Goal: Find specific page/section: Find specific page/section

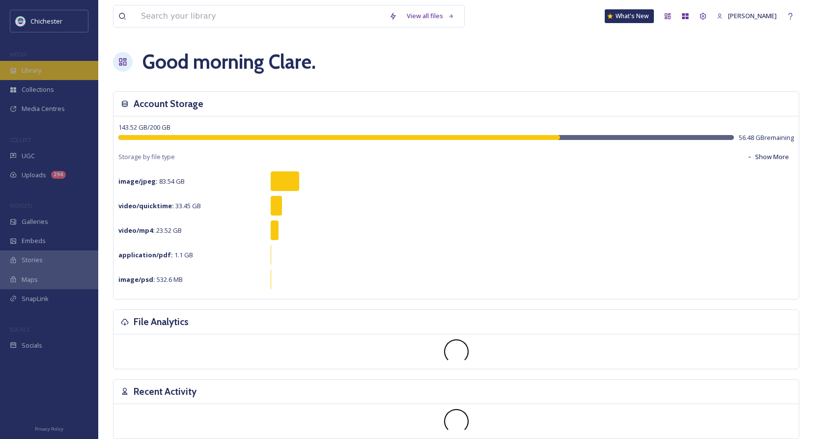
click at [28, 70] on span "Library" at bounding box center [32, 70] width 20 height 9
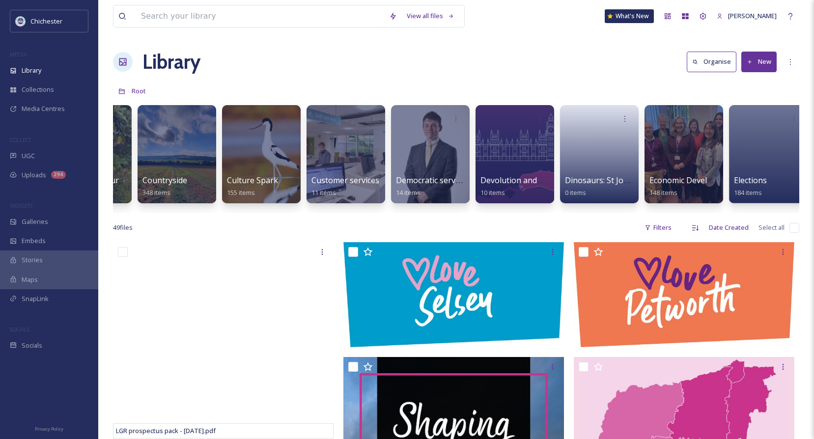
scroll to position [0, 1323]
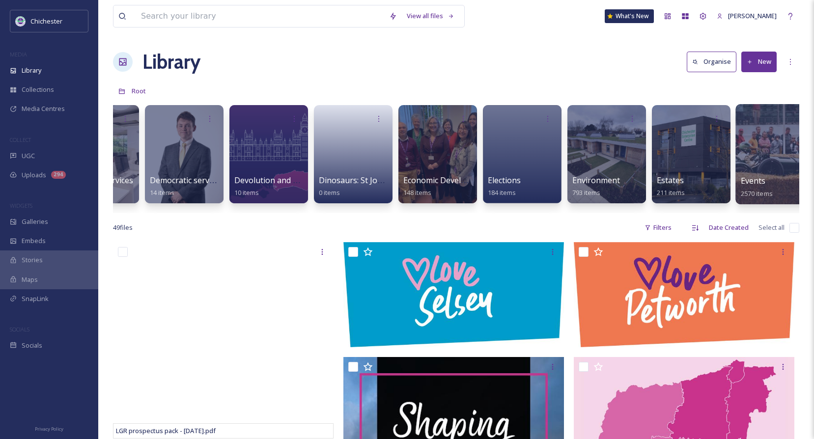
click at [761, 178] on span "Events" at bounding box center [753, 180] width 25 height 11
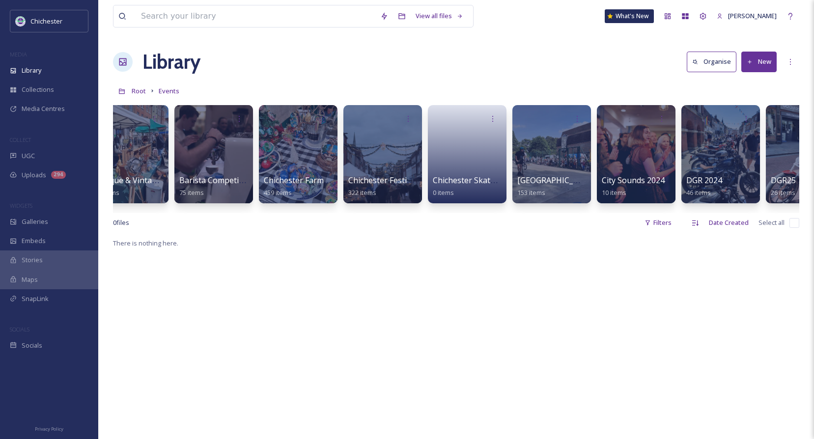
scroll to position [0, 353]
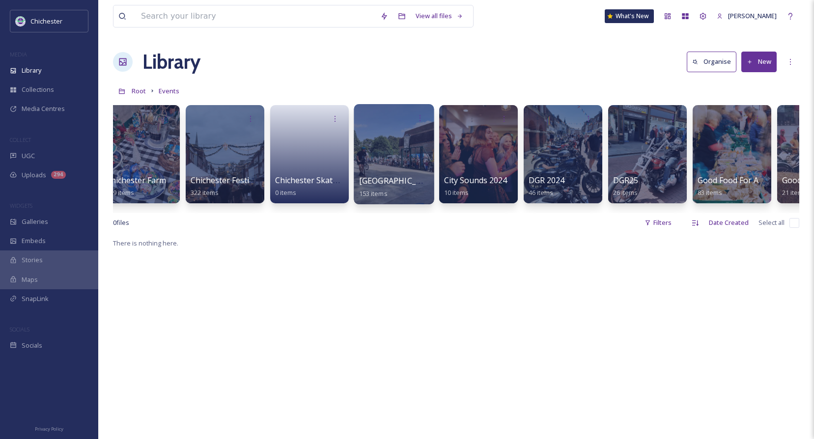
click at [394, 179] on span "[GEOGRAPHIC_DATA]" at bounding box center [399, 180] width 81 height 11
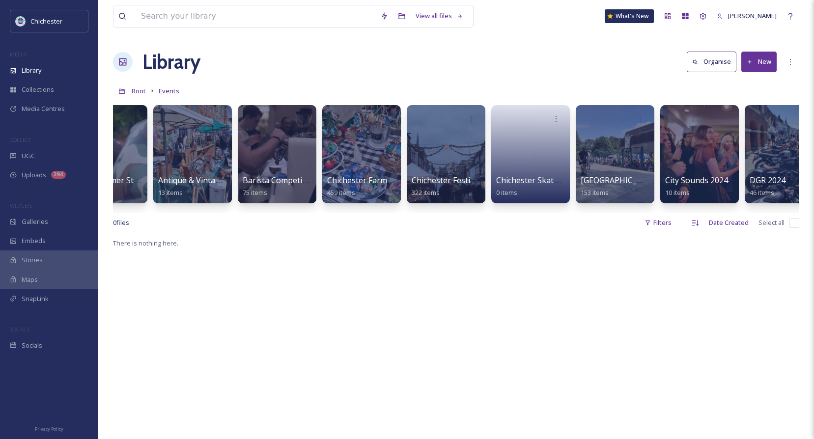
scroll to position [0, 195]
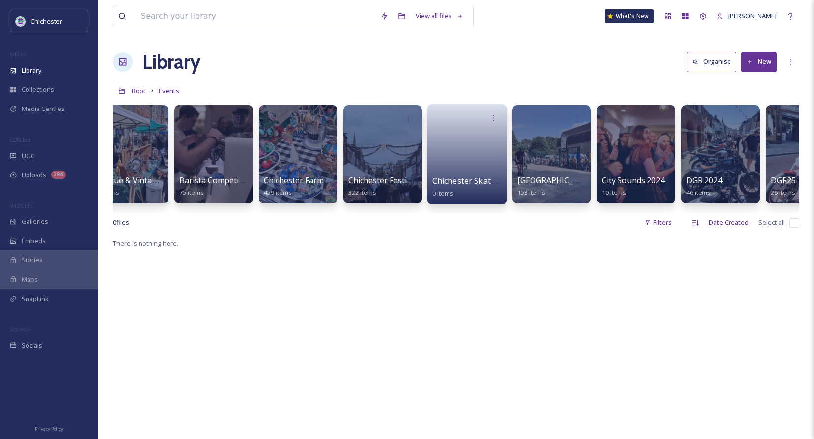
click at [489, 182] on span "Chichester Skate Scoot Bike 2025" at bounding box center [494, 180] width 125 height 11
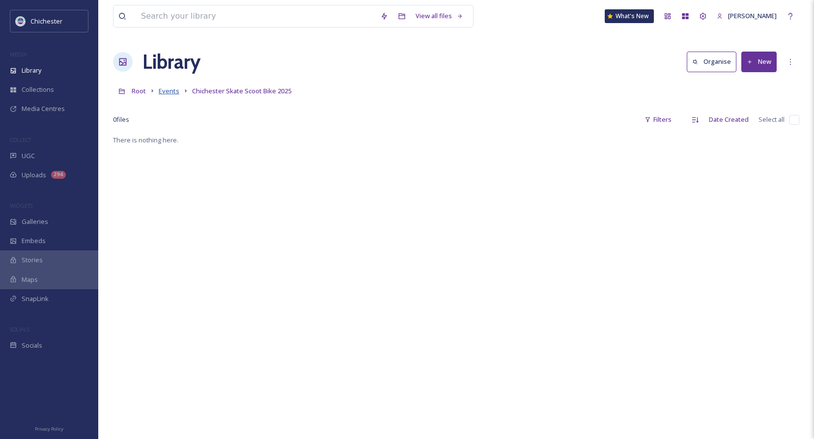
click at [165, 92] on span "Events" at bounding box center [169, 90] width 21 height 9
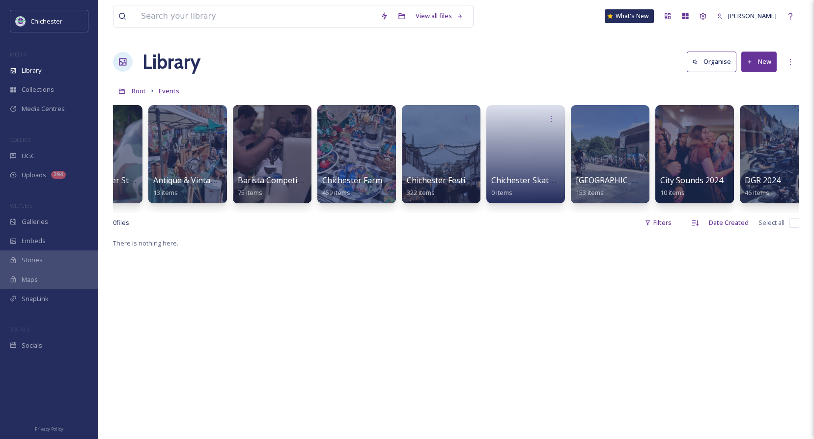
scroll to position [0, 138]
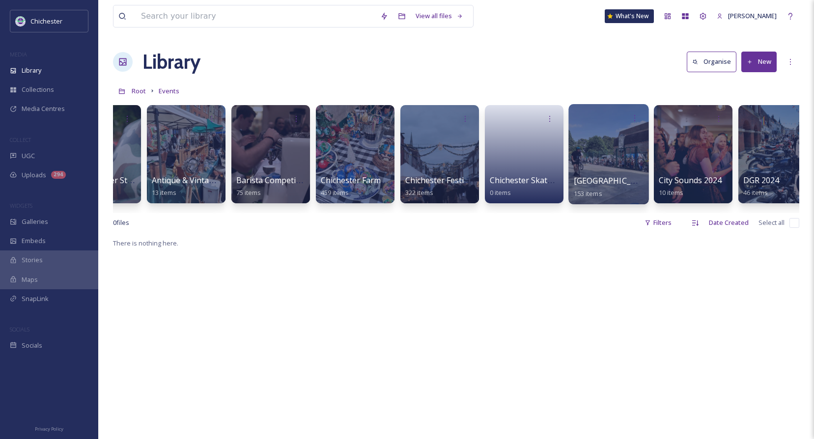
click at [602, 150] on div at bounding box center [608, 154] width 80 height 100
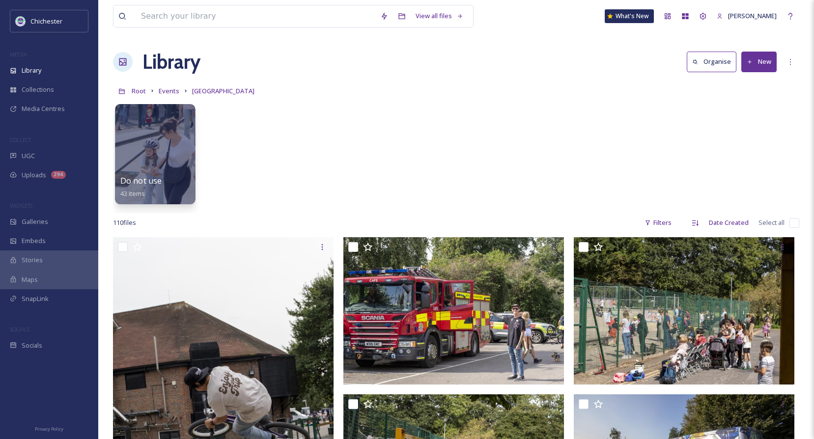
click at [171, 156] on div at bounding box center [155, 154] width 80 height 100
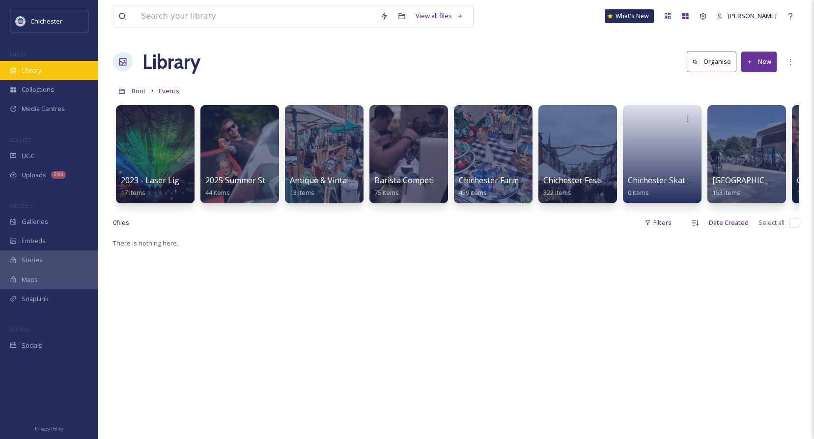
click at [29, 68] on span "Library" at bounding box center [32, 70] width 20 height 9
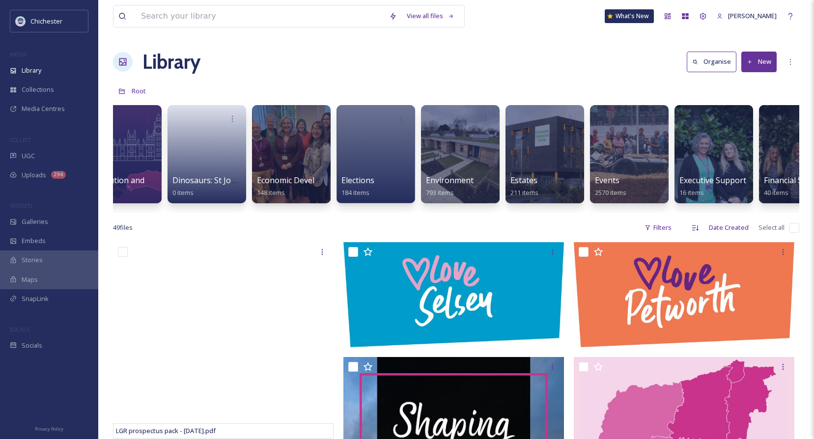
scroll to position [0, 1694]
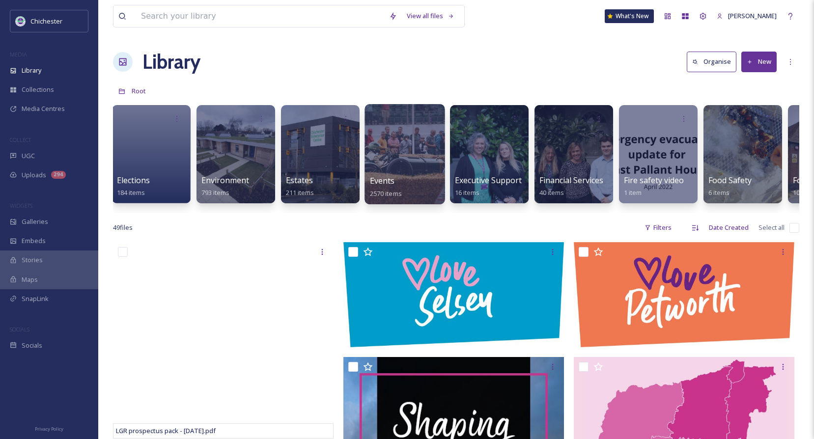
click at [417, 162] on div at bounding box center [404, 154] width 80 height 100
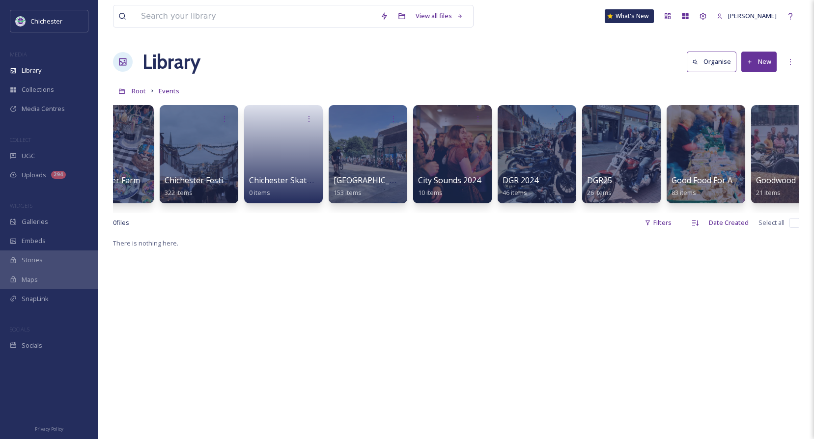
scroll to position [0, 395]
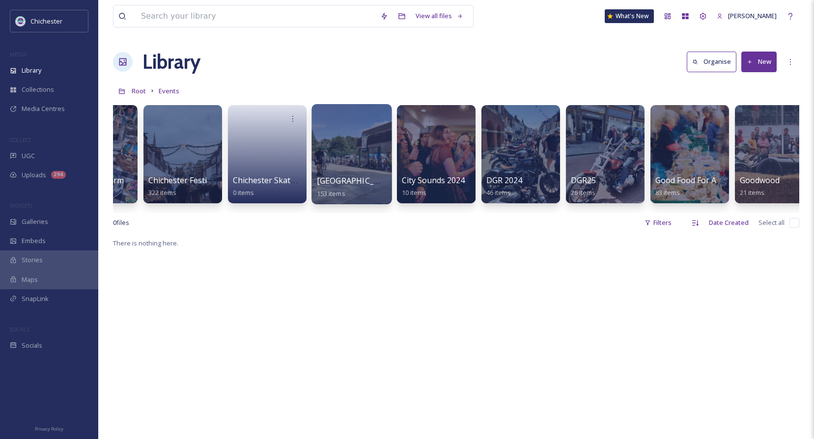
click at [340, 135] on div at bounding box center [351, 154] width 80 height 100
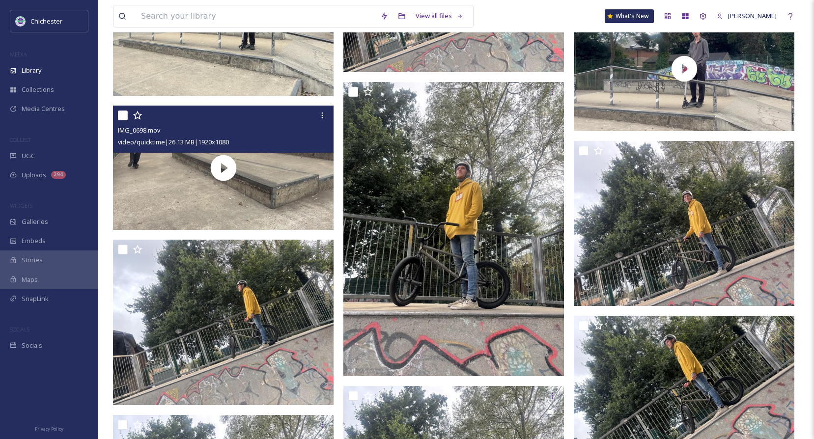
scroll to position [7804, 0]
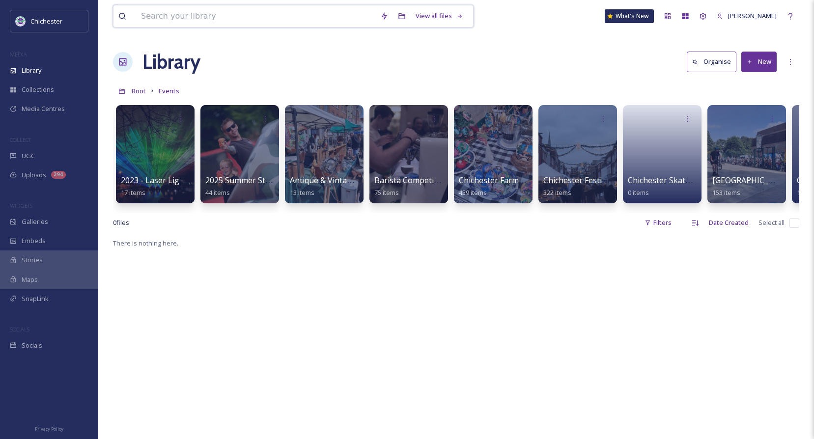
click at [226, 20] on input at bounding box center [255, 16] width 239 height 22
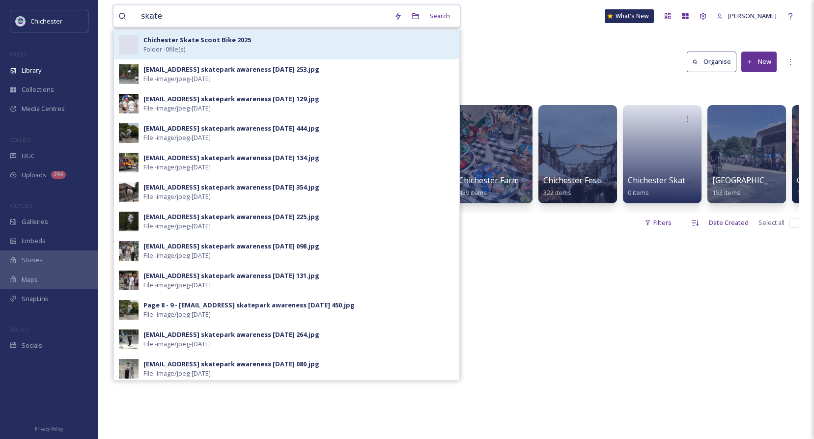
type input "skate"
click at [210, 44] on strong "Chichester Skate Scoot Bike 2025" at bounding box center [197, 39] width 108 height 9
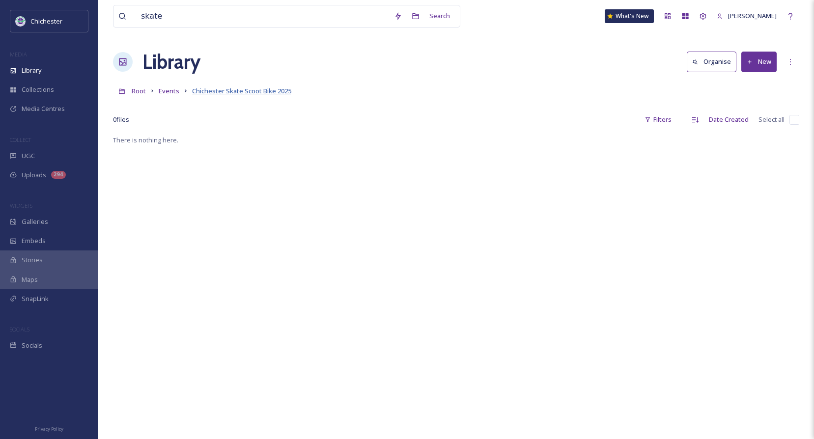
click at [231, 89] on span "Chichester Skate Scoot Bike 2025" at bounding box center [241, 90] width 99 height 9
click at [231, 93] on span "Chichester Skate Scoot Bike 2025" at bounding box center [241, 90] width 99 height 9
click at [176, 89] on span "Events" at bounding box center [169, 90] width 21 height 9
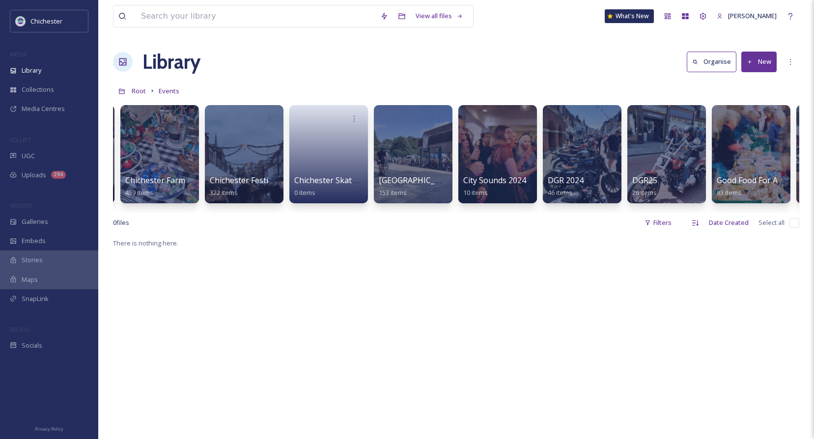
scroll to position [0, 355]
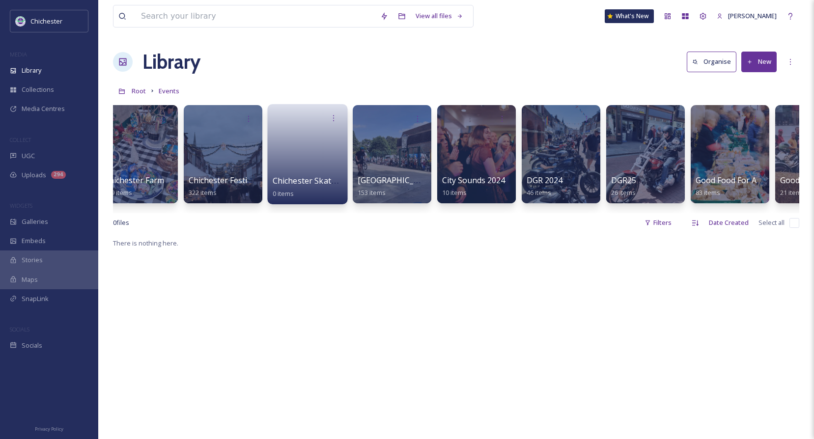
click at [320, 178] on span "Chichester Skate Scoot Bike 2025" at bounding box center [335, 180] width 125 height 11
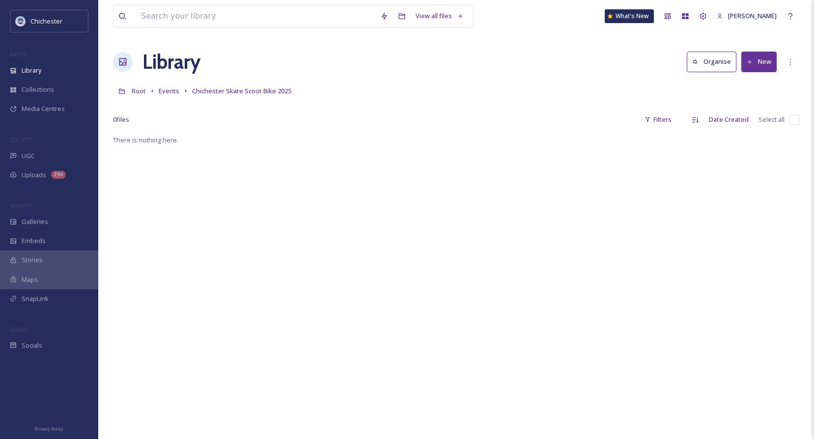
click at [482, 195] on div "There is nothing here." at bounding box center [456, 353] width 686 height 439
